Goal: Task Accomplishment & Management: Use online tool/utility

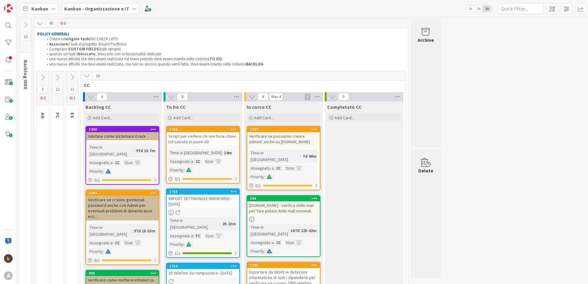
click at [57, 77] on icon at bounding box center [57, 77] width 7 height 7
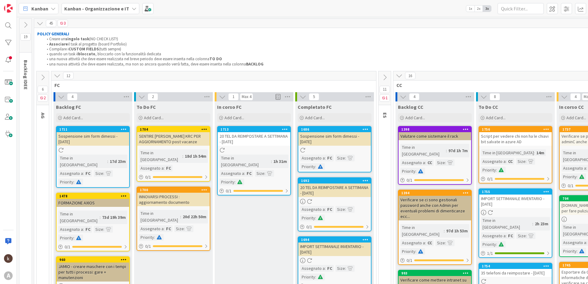
click at [401, 77] on icon at bounding box center [399, 75] width 7 height 7
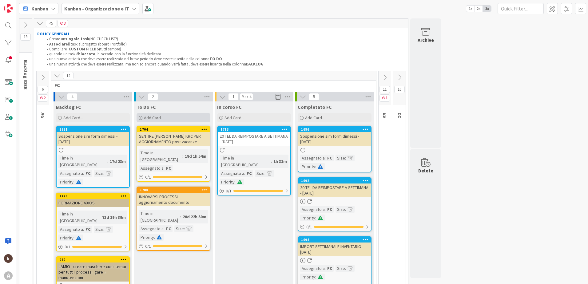
drag, startPoint x: 160, startPoint y: 124, endPoint x: 159, endPoint y: 121, distance: 3.1
click at [160, 124] on div "To Do FC Add Card... 1704 SENTIRE SIMONE KRC PER AGGIORNAMENTO post vacanze Tim…" at bounding box center [173, 262] width 79 height 323
click at [160, 115] on span "Add Card..." at bounding box center [154, 118] width 20 height 6
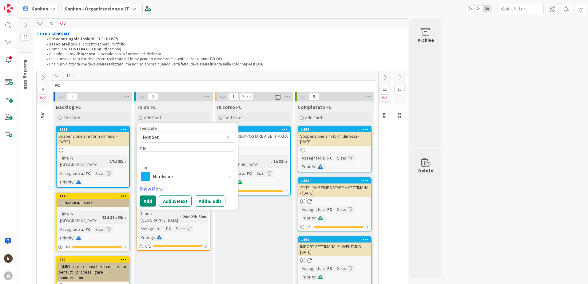
type textarea "E"
type textarea "x"
type textarea "ES"
type textarea "x"
type textarea "EST"
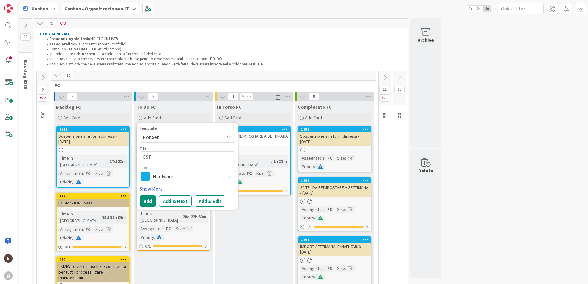
type textarea "x"
type textarea "ESTR"
type textarea "x"
type textarea "ESTRA"
type textarea "x"
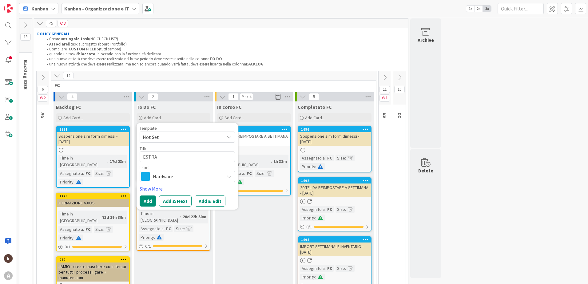
type textarea "ESTRAZ"
type textarea "x"
type textarea "ESTRAZIO"
type textarea "x"
type textarea "ESTRAZION"
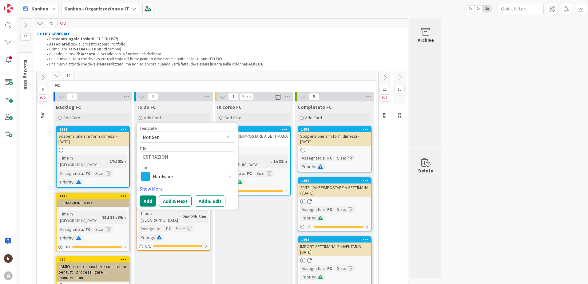
type textarea "x"
type textarea "ESTRAZIONE"
type textarea "x"
type textarea "ESTRAZIONE DA"
type textarea "x"
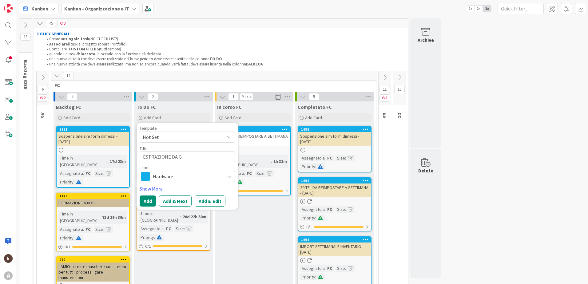
type textarea "ESTRAZIONE DA GE"
type textarea "x"
type textarea "ESTRAZIONE DA GEI"
type textarea "x"
type textarea "ESTRAZIONE DA GEIA"
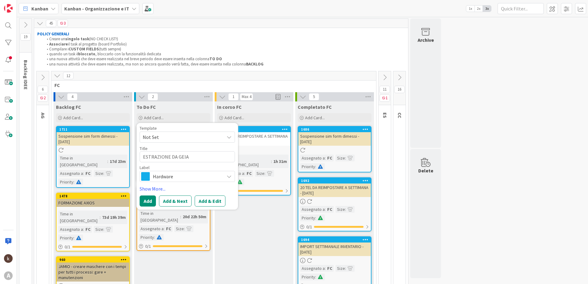
type textarea "x"
type textarea "ESTRAZIONE DA GEIAS"
type textarea "x"
type textarea "ESTRAZIONE DA GEIAS"
type textarea "x"
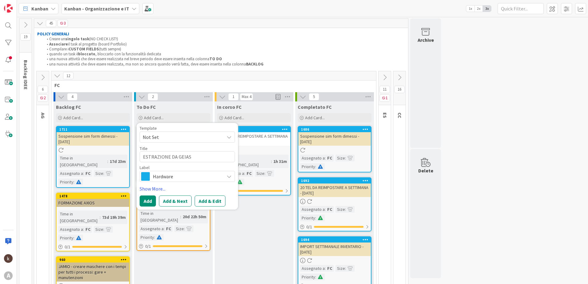
type textarea "ESTRAZIONE DA GEIAS N"
type textarea "x"
type textarea "ESTRAZIONE DA GEIAS N"
type textarea "x"
type textarea "ESTRAZIONE DA GEIAS N I"
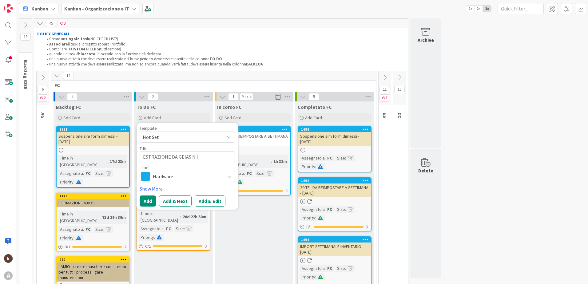
type textarea "x"
type textarea "ESTRAZIONE DA GEIAS N IN"
type textarea "x"
type textarea "ESTRAZIONE DA GEIAS N INS"
type textarea "x"
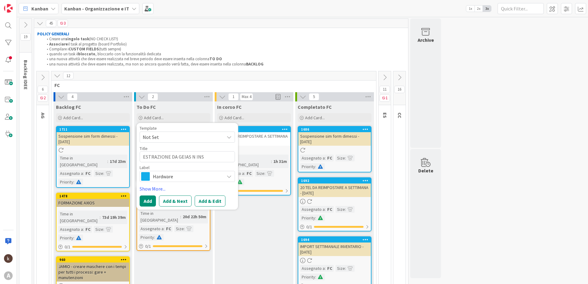
type textarea "ESTRAZIONE DA GEIAS N INSE"
type textarea "x"
type textarea "ESTRAZIONE DA GEIAS N INSER"
type textarea "x"
type textarea "ESTRAZIONE DA GEIAS N INSERI"
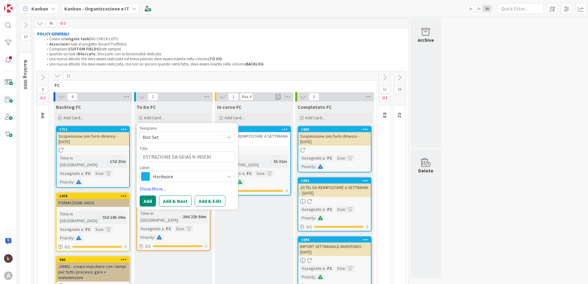
type textarea "x"
type textarea "ESTRAZIONE DA GEIAS N INSERIT"
type textarea "x"
type textarea "ESTRAZIONE DA GEIAS N INSERITI"
click at [149, 188] on link "Show More..." at bounding box center [187, 188] width 95 height 7
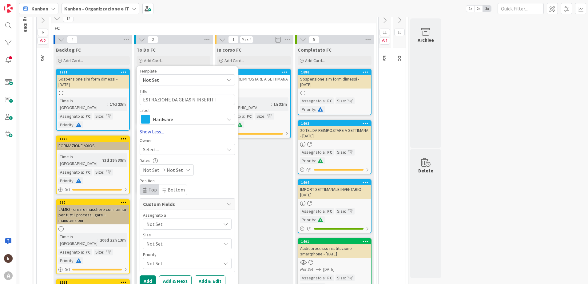
scroll to position [61, 0]
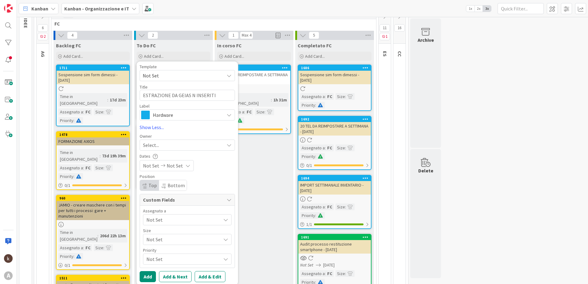
click at [159, 220] on span "Not Set" at bounding box center [183, 219] width 74 height 7
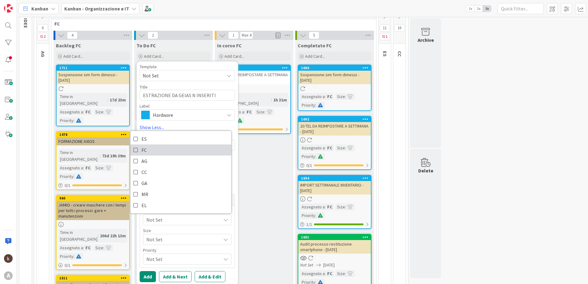
click at [135, 152] on icon at bounding box center [135, 149] width 5 height 9
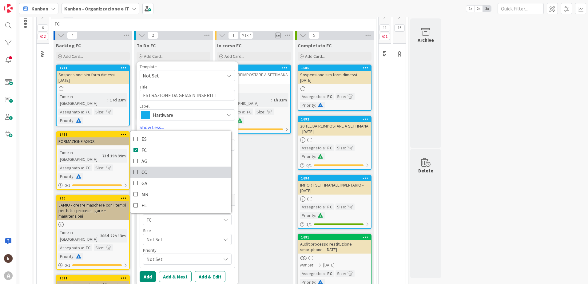
click at [134, 170] on icon at bounding box center [135, 172] width 5 height 9
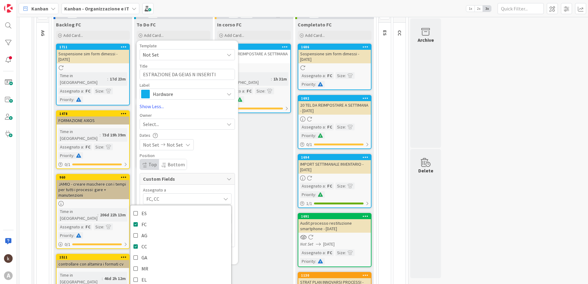
scroll to position [92, 0]
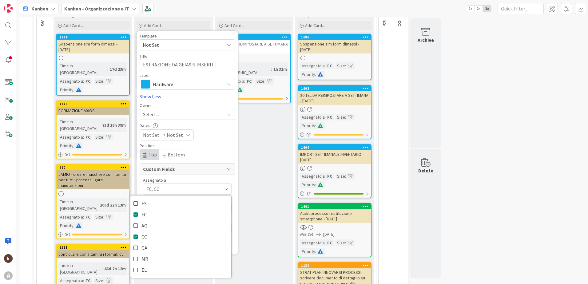
click at [205, 150] on div "Position Top Bottom" at bounding box center [187, 152] width 95 height 17
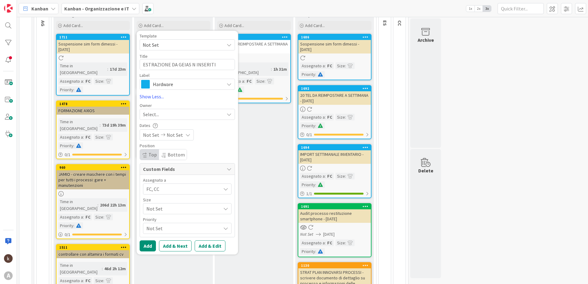
click at [165, 208] on span "Not Set" at bounding box center [181, 208] width 71 height 9
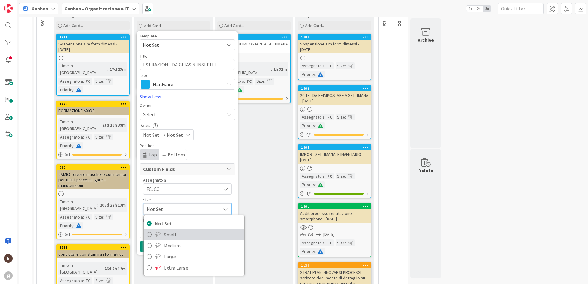
click at [171, 234] on span "Small" at bounding box center [202, 234] width 77 height 9
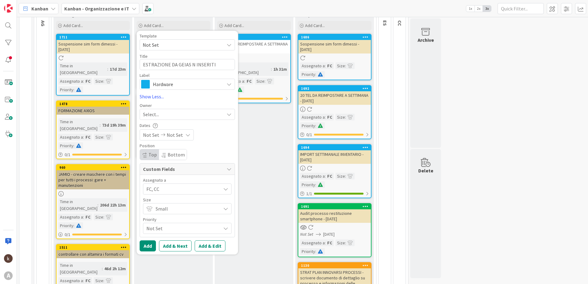
click at [172, 232] on span "Not Set" at bounding box center [181, 228] width 71 height 9
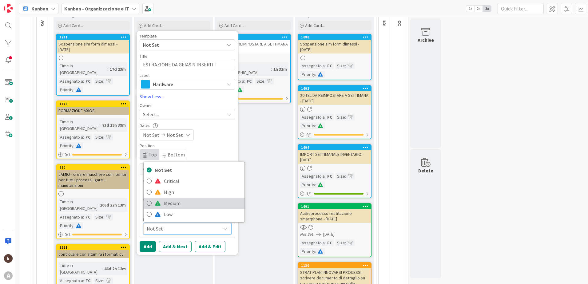
click at [171, 204] on span "Medium" at bounding box center [202, 203] width 77 height 9
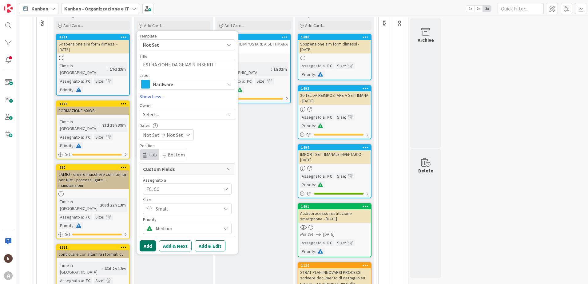
click at [148, 243] on button "Add" at bounding box center [148, 245] width 16 height 11
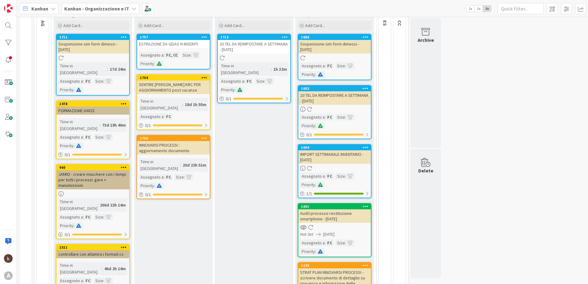
click at [180, 44] on div "ESTRAZIONE DA GEIAS N INSERITI" at bounding box center [173, 44] width 73 height 8
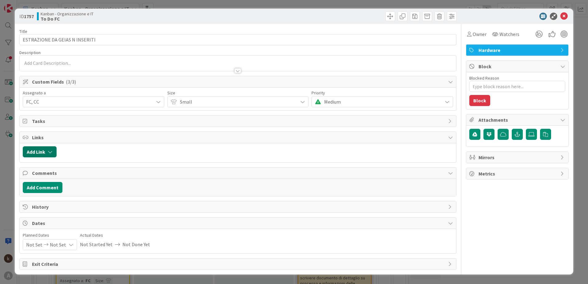
click at [50, 147] on button "Add Link" at bounding box center [40, 151] width 34 height 11
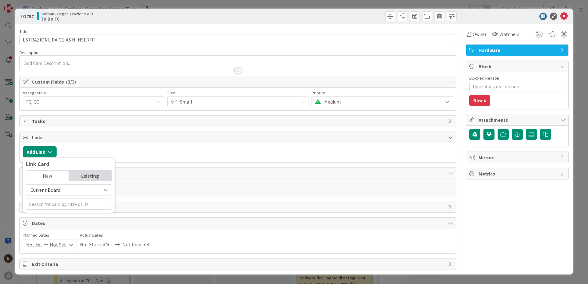
click at [57, 187] on span "Current Board" at bounding box center [45, 190] width 30 height 6
click at [59, 214] on span "All Boards" at bounding box center [71, 215] width 85 height 9
click at [60, 205] on input "text" at bounding box center [69, 204] width 86 height 11
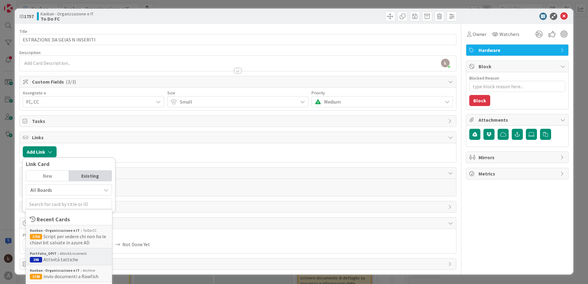
click at [76, 258] on span "298 Attività tattiche" at bounding box center [69, 259] width 78 height 6
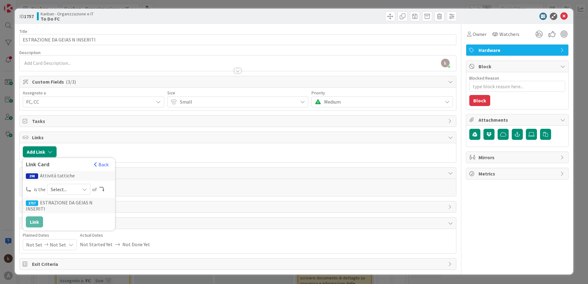
click at [85, 188] on icon at bounding box center [84, 189] width 5 height 5
click at [62, 207] on link "parent" at bounding box center [94, 203] width 92 height 11
click at [39, 217] on button "Link" at bounding box center [34, 221] width 17 height 11
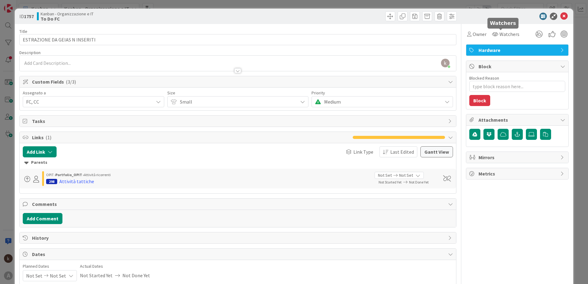
type textarea "x"
click at [562, 16] on icon at bounding box center [563, 16] width 7 height 7
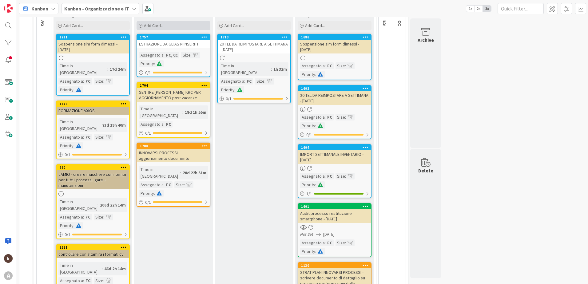
click at [164, 24] on div "Add Card..." at bounding box center [173, 25] width 74 height 9
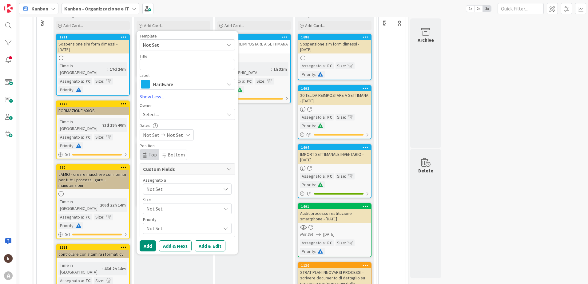
click at [172, 84] on span "Hardware" at bounding box center [187, 84] width 68 height 9
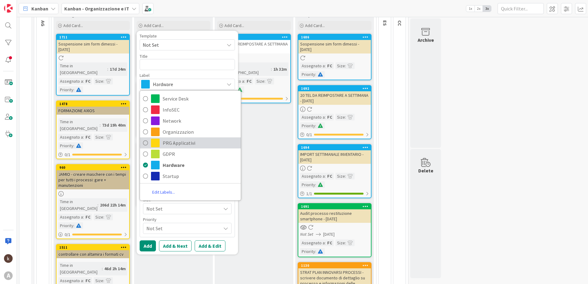
click at [179, 140] on span "PRG Applicativi" at bounding box center [200, 142] width 75 height 9
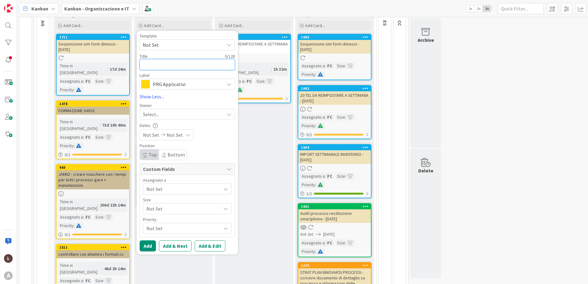
click at [169, 66] on textarea at bounding box center [187, 64] width 95 height 11
type textarea "CO"
type textarea "x"
type textarea "CON"
type textarea "x"
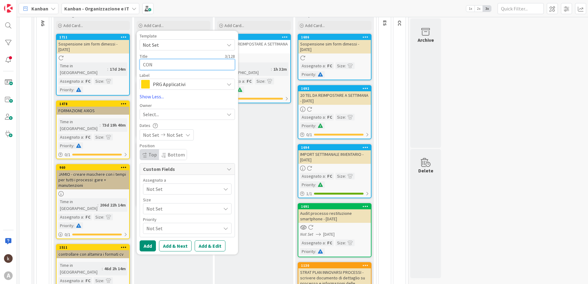
type textarea "CONT"
type textarea "x"
type textarea "CONTR"
type textarea "x"
type textarea "CONTRO"
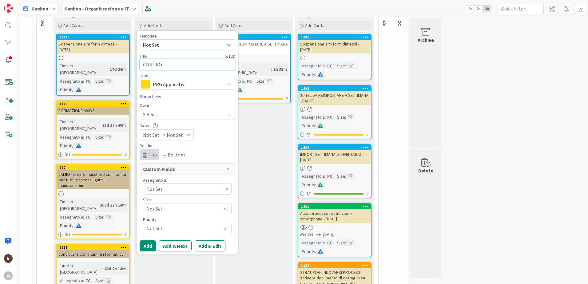
type textarea "x"
type textarea "CONTROL"
type textarea "x"
type textarea "CONTROLL"
type textarea "x"
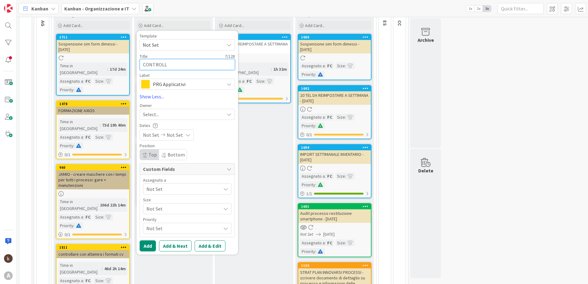
type textarea "CONTROLLO"
type textarea "x"
type textarea "CONTROLLO"
type textarea "x"
type textarea "CONTROLLO P"
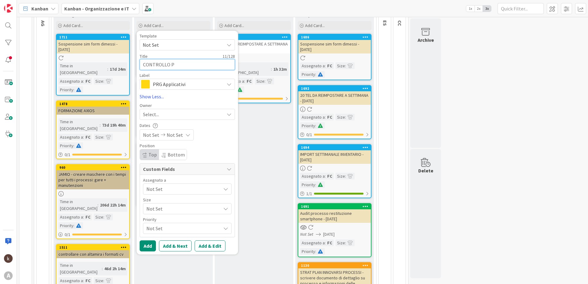
type textarea "x"
type textarea "CONTROLLO PR"
type textarea "x"
type textarea "CONTROLLO PRE"
type textarea "x"
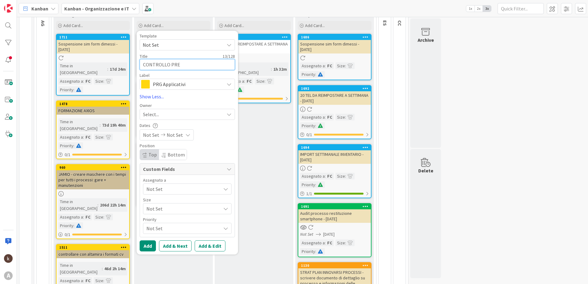
type textarea "CONTROLLO PREN"
type textarea "x"
type textarea "CONTROLLO PRENO"
type textarea "x"
type textarea "CONTROLLO PRENOT"
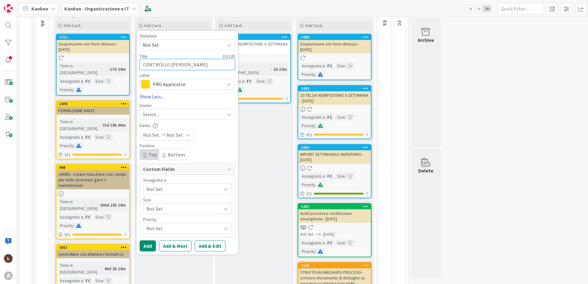
type textarea "x"
type textarea "CONTROLLO PRENOTA"
type textarea "x"
type textarea "CONTROLLO PRENOTAT"
type textarea "x"
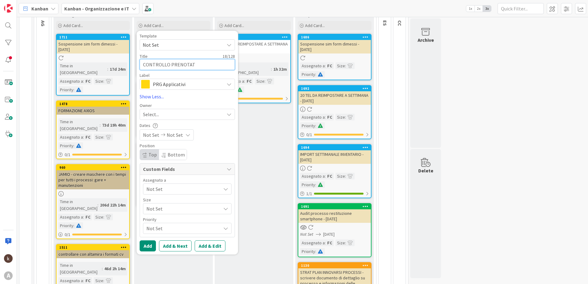
type textarea "CONTROLLO PRENOTATI"
type textarea "x"
type textarea "CONTROLLO PRENOTATI"
type textarea "x"
type textarea "CONTROLLO PRENOTATI I"
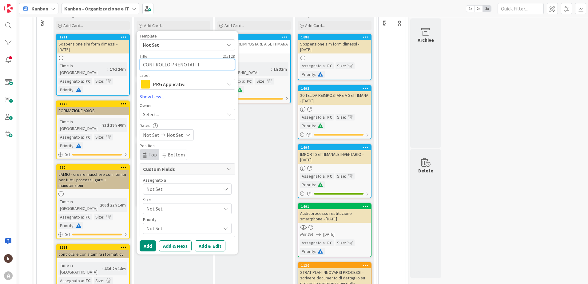
type textarea "x"
type textarea "CONTROLLO PRENOTATI IN"
type textarea "x"
type textarea "CONTROLLO PRENOTATI INT"
type textarea "x"
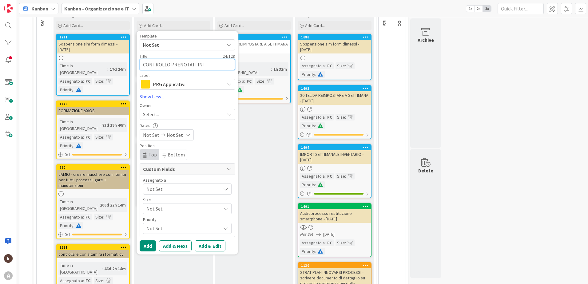
type textarea "CONTROLLO PRENOTATI INTU"
type textarea "x"
type textarea "CONTROLLO PRENOTATI INTUN"
type textarea "x"
type textarea "CONTROLLO PRENOTATI INTUNE"
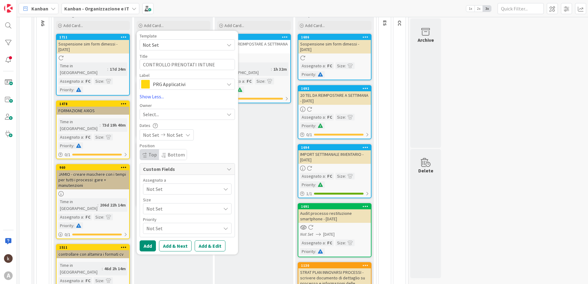
click at [154, 191] on span "Not Set" at bounding box center [183, 188] width 74 height 7
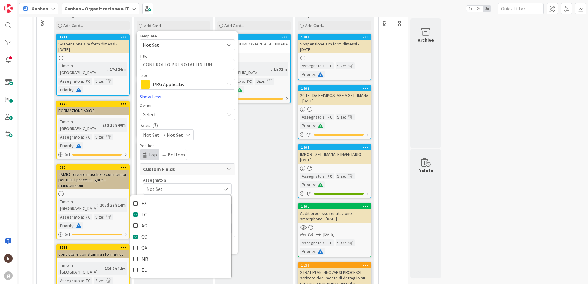
click at [217, 149] on div "Position Top Bottom" at bounding box center [187, 152] width 95 height 17
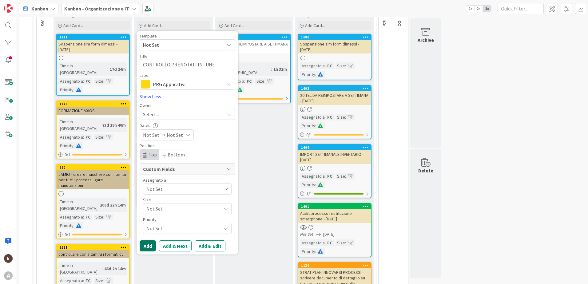
click at [146, 245] on button "Add" at bounding box center [148, 245] width 16 height 11
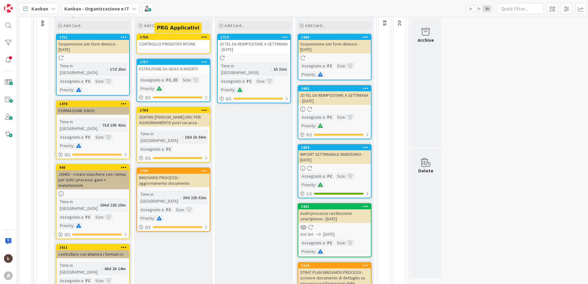
click at [180, 39] on div "1758" at bounding box center [175, 37] width 70 height 4
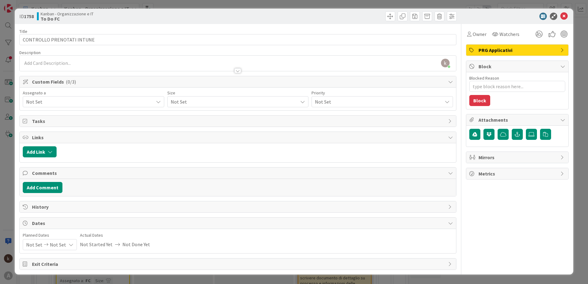
click at [116, 102] on span "Not Set" at bounding box center [89, 101] width 127 height 7
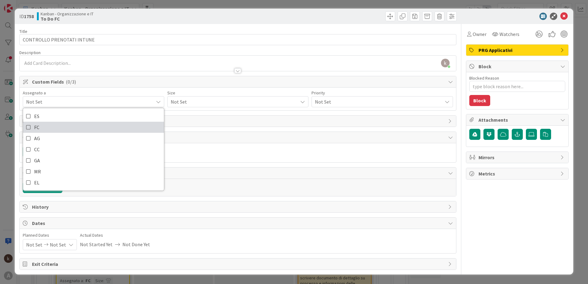
click at [45, 130] on link "FC" at bounding box center [93, 127] width 141 height 11
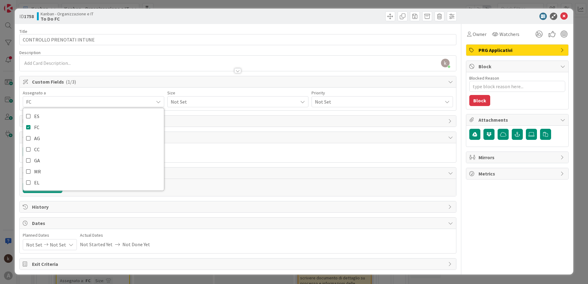
click at [196, 103] on span "Not Set" at bounding box center [233, 101] width 124 height 9
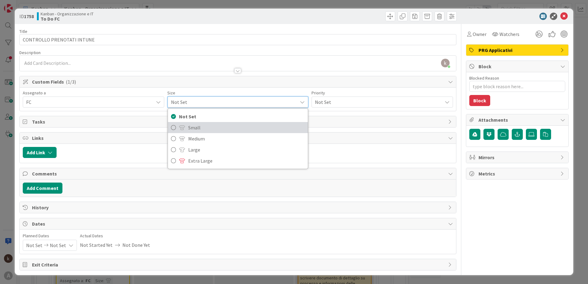
click at [195, 128] on span "Small" at bounding box center [246, 127] width 117 height 9
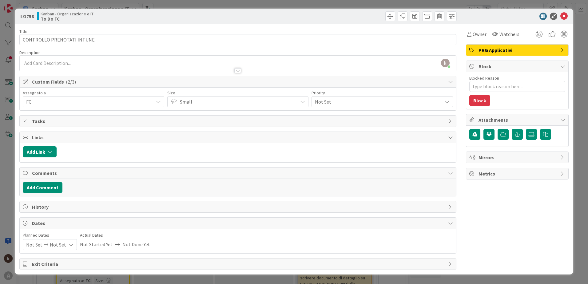
drag, startPoint x: 362, startPoint y: 100, endPoint x: 358, endPoint y: 108, distance: 8.9
click at [362, 100] on span "Not Set" at bounding box center [377, 101] width 124 height 9
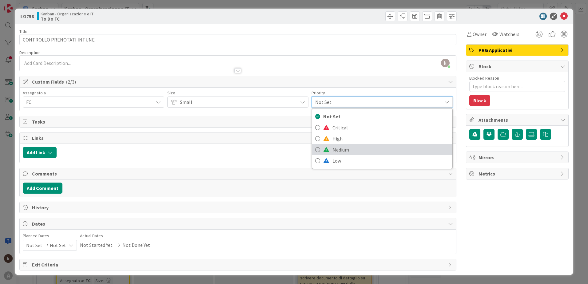
click at [329, 148] on span at bounding box center [326, 149] width 6 height 5
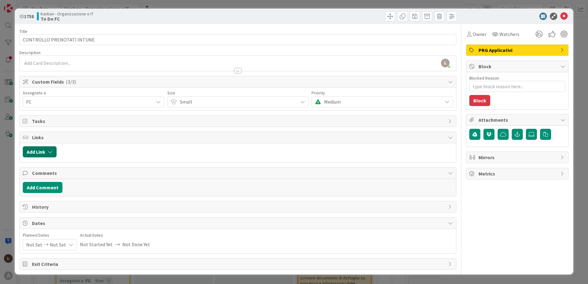
click at [48, 152] on button "Add Link" at bounding box center [40, 151] width 34 height 11
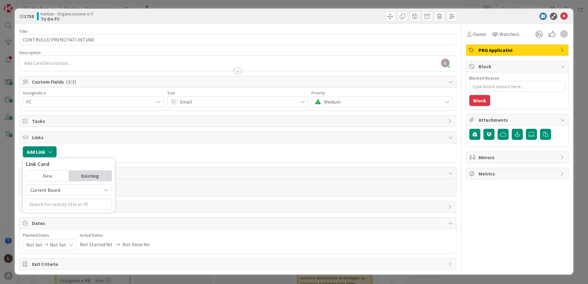
click at [42, 189] on span "Current Board" at bounding box center [45, 190] width 30 height 6
click at [44, 217] on span "All Boards" at bounding box center [71, 215] width 85 height 9
click at [48, 203] on input "text" at bounding box center [69, 204] width 86 height 11
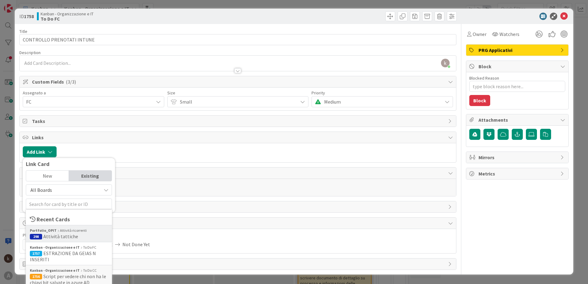
click at [59, 231] on div "Portfolio_OPIT Attività ricorrenti" at bounding box center [69, 231] width 78 height 6
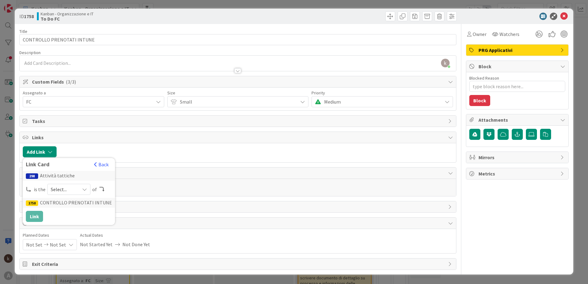
click at [88, 187] on div "Select..." at bounding box center [68, 189] width 43 height 11
click at [74, 208] on link "parent" at bounding box center [94, 203] width 92 height 11
click at [38, 219] on button "Link" at bounding box center [34, 216] width 17 height 11
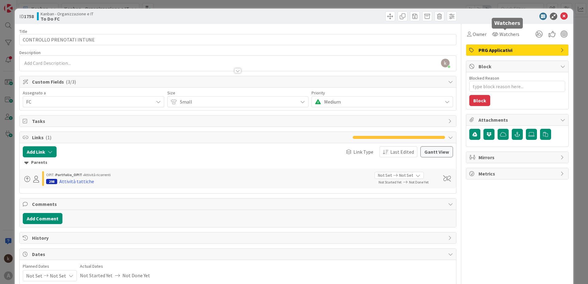
type textarea "x"
click at [560, 13] on icon at bounding box center [563, 16] width 7 height 7
